Goal: Obtain resource: Download file/media

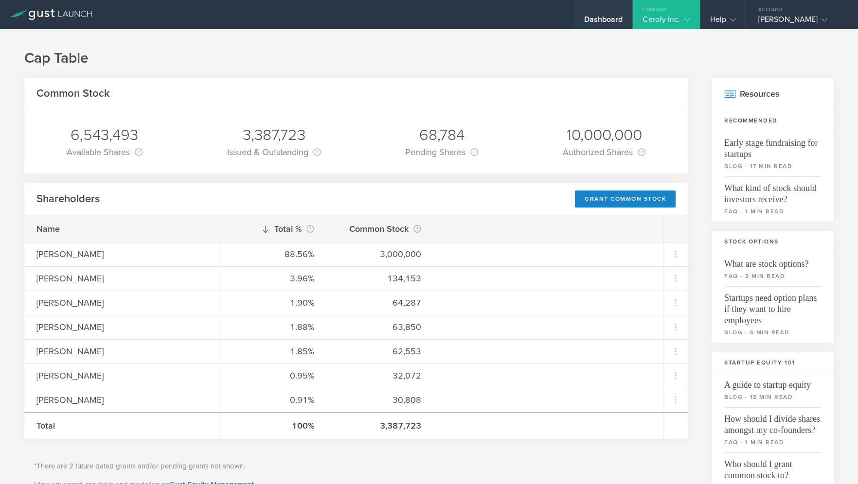
click at [599, 18] on div "Dashboard" at bounding box center [603, 22] width 39 height 15
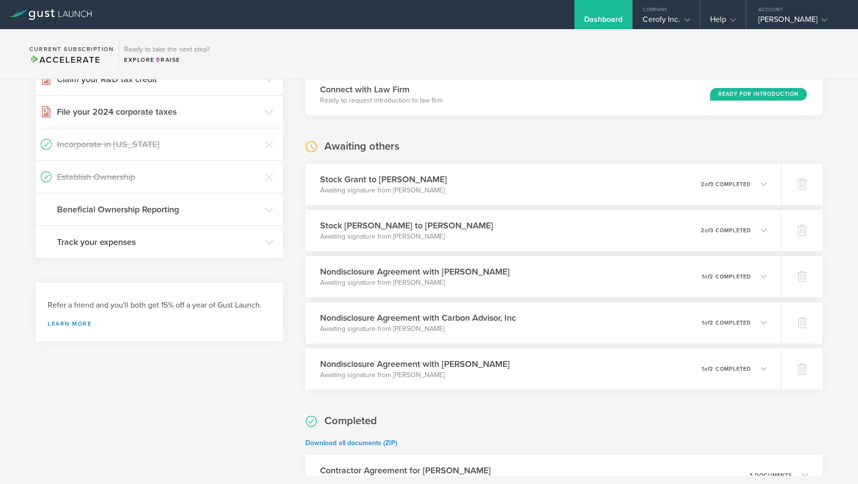
scroll to position [232, 0]
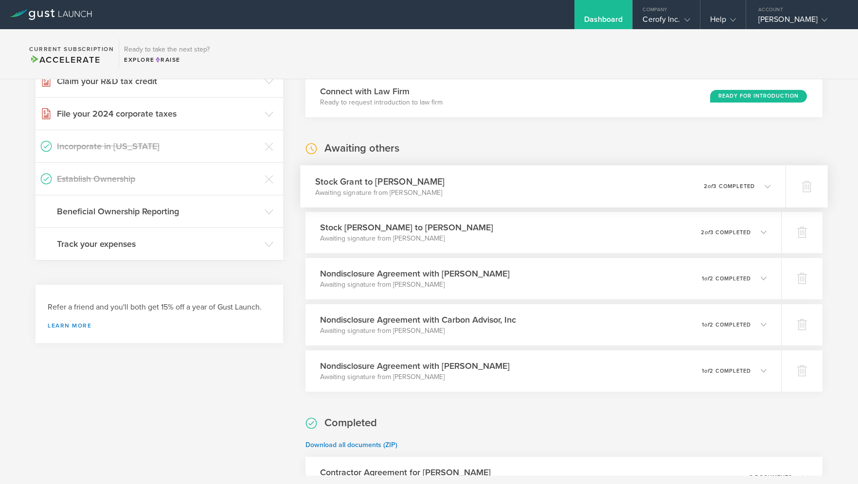
click at [513, 182] on div "Stock [PERSON_NAME] to [PERSON_NAME] Awaiting signature from [PERSON_NAME] 0 un…" at bounding box center [542, 186] width 485 height 42
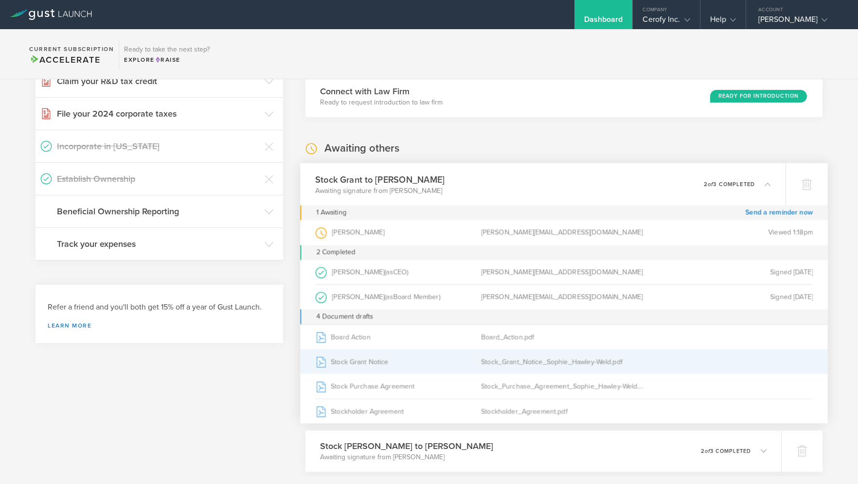
click at [387, 362] on div "Stock Grant Notice" at bounding box center [398, 362] width 166 height 24
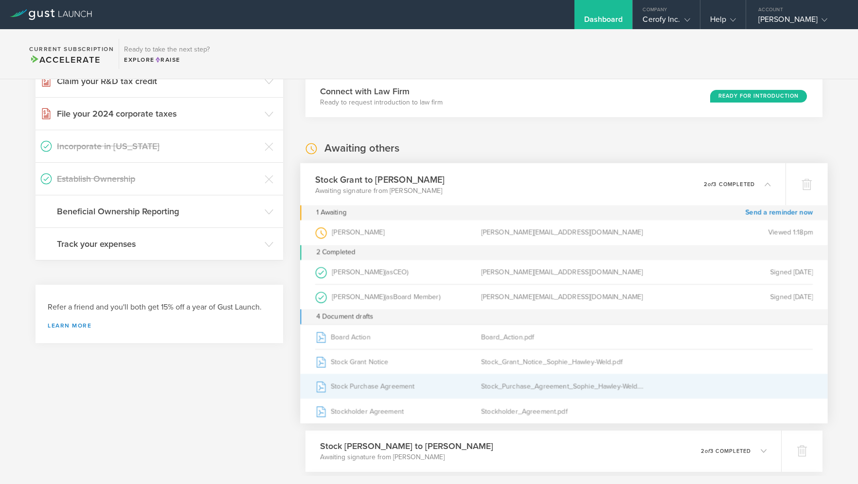
click at [363, 387] on div "Stock Purchase Agreement" at bounding box center [398, 386] width 166 height 24
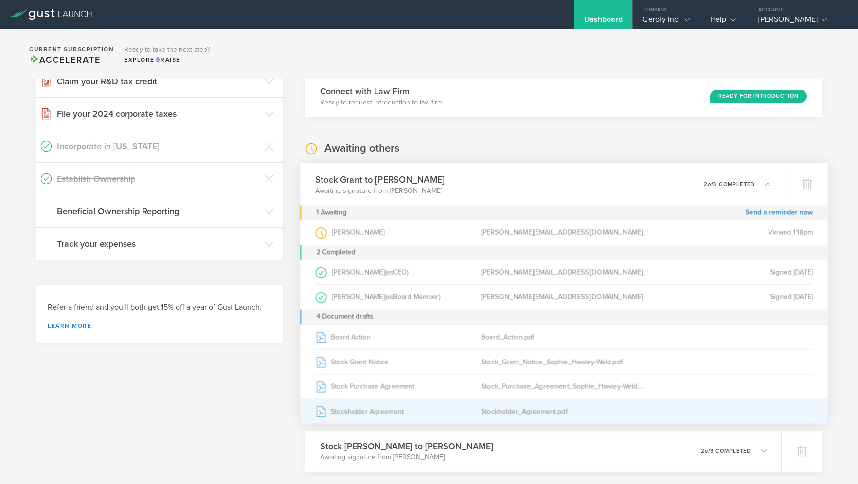
click at [366, 412] on div "Stockholder Agreement" at bounding box center [398, 411] width 166 height 24
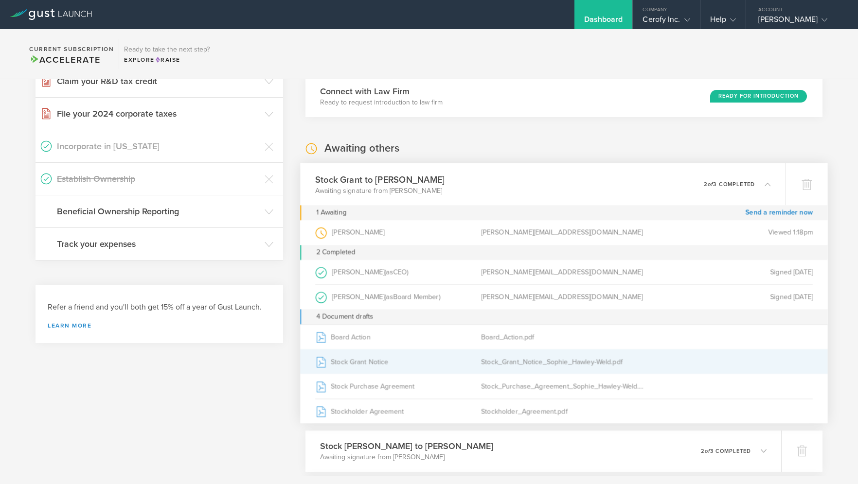
click at [352, 357] on div "Stock Grant Notice" at bounding box center [398, 362] width 166 height 24
